Goal: Check status: Check status

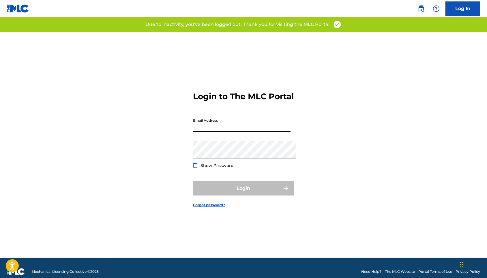
type input "[EMAIL_ADDRESS][DOMAIN_NAME]"
click at [243, 191] on button "Login" at bounding box center [243, 188] width 101 height 14
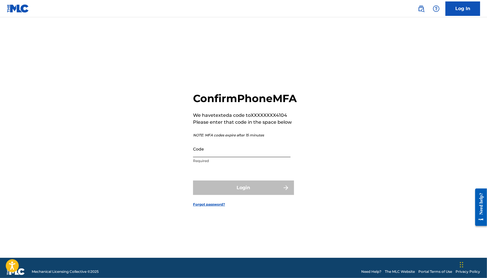
click at [215, 155] on input "Code" at bounding box center [241, 149] width 97 height 16
paste input "094158"
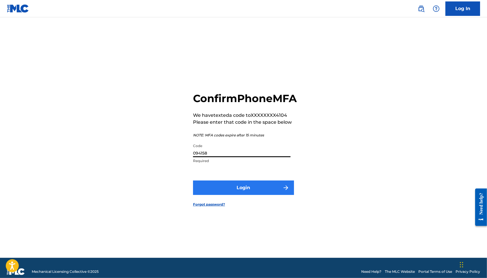
type input "094158"
click at [234, 191] on button "Login" at bounding box center [243, 187] width 101 height 14
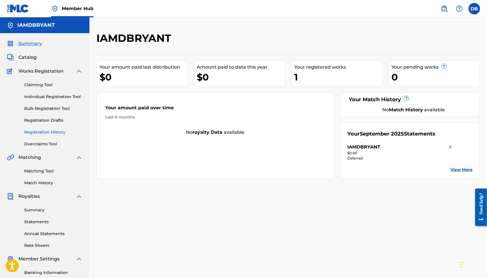
click at [47, 135] on link "Registration History" at bounding box center [53, 132] width 58 height 6
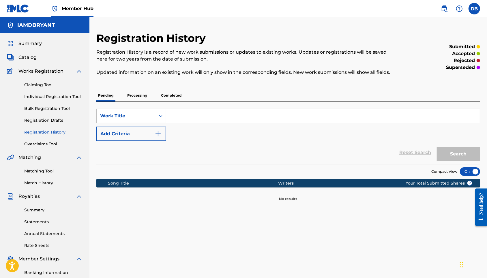
click at [173, 101] on p "Completed" at bounding box center [171, 95] width 24 height 12
